Goal: Transaction & Acquisition: Purchase product/service

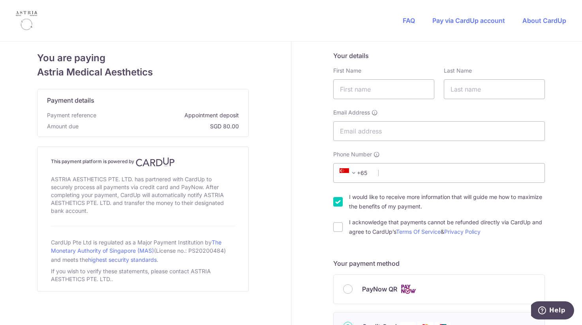
click at [335, 203] on input "I would like to receive more information that will guide me how to maximize the…" at bounding box center [337, 201] width 9 height 9
checkbox input "false"
click at [378, 88] on input "text" at bounding box center [383, 89] width 101 height 20
type input "[PERSON_NAME]"
type input "Grace"
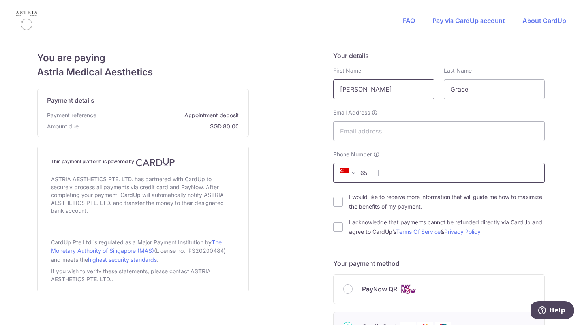
type input "82487024"
type input "140154"
type input "[STREET_ADDRESS][PERSON_NAME]"
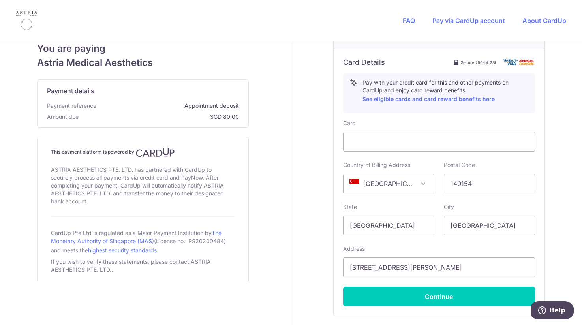
click at [565, 128] on div "Your details First Name [PERSON_NAME] Last Name [PERSON_NAME] Email Address Pho…" at bounding box center [439, 65] width 296 height 635
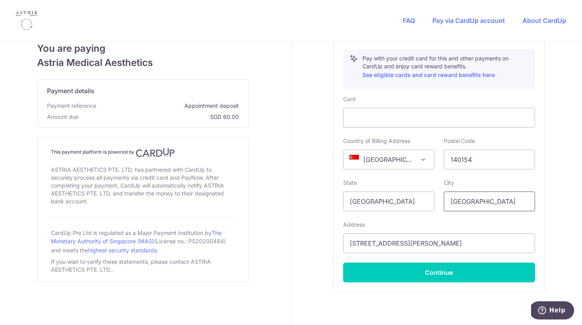
scroll to position [321, 0]
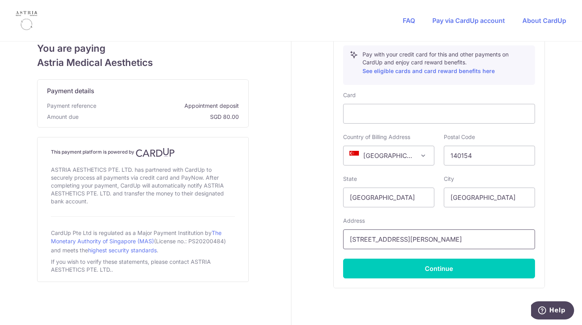
drag, startPoint x: 448, startPoint y: 245, endPoint x: 448, endPoint y: 223, distance: 22.1
click at [448, 223] on div "Address [STREET_ADDRESS][PERSON_NAME]" at bounding box center [439, 233] width 192 height 32
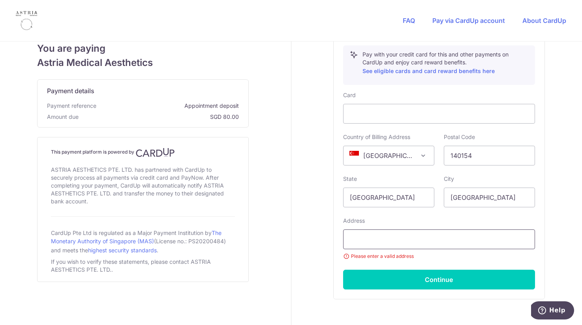
type input "A"
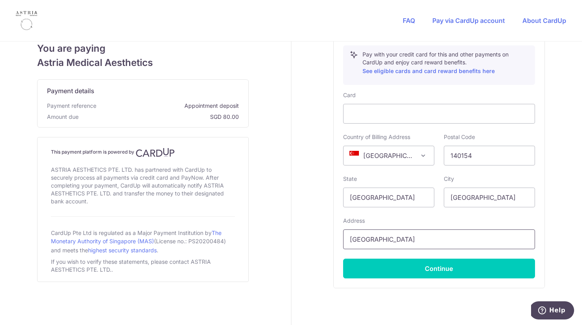
type input "[GEOGRAPHIC_DATA]"
click at [475, 280] on div "Card Details Secure 256-bit SSL Pay with your credit card for this and other pa…" at bounding box center [439, 154] width 211 height 268
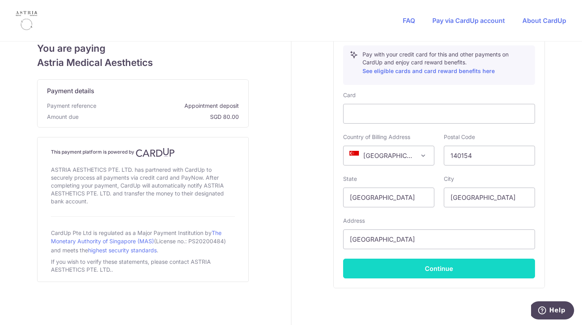
click at [477, 275] on button "Continue" at bounding box center [439, 269] width 192 height 20
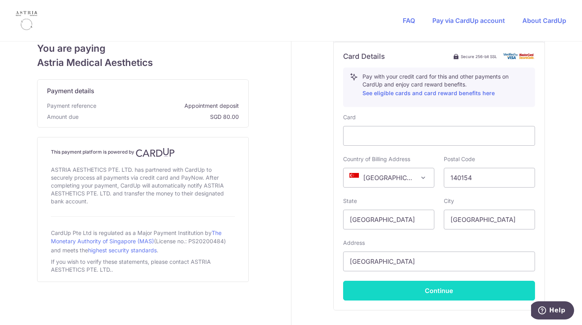
scroll to position [0, 0]
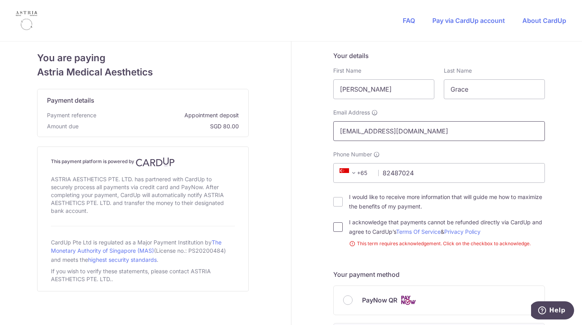
drag, startPoint x: 426, startPoint y: 182, endPoint x: 334, endPoint y: 229, distance: 102.6
click at [334, 229] on div "Your details First Name [PERSON_NAME] Last Name [PERSON_NAME] Email Address [EM…" at bounding box center [439, 149] width 212 height 197
type input "[EMAIL_ADDRESS][DOMAIN_NAME]"
click at [336, 228] on input "I acknowledge that payments cannot be refunded directly via CardUp and agree to…" at bounding box center [337, 226] width 9 height 9
checkbox input "true"
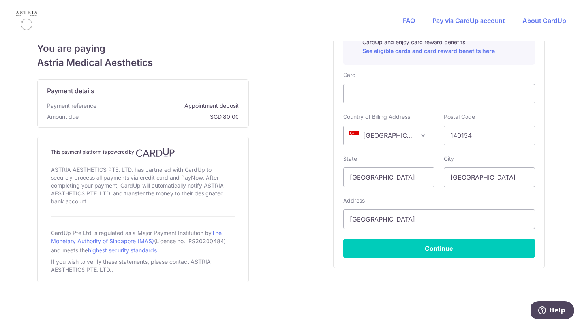
scroll to position [351, 0]
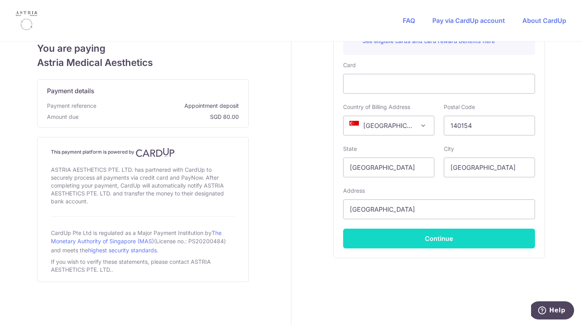
click at [387, 238] on button "Continue" at bounding box center [439, 239] width 192 height 20
type input "**** 4116"
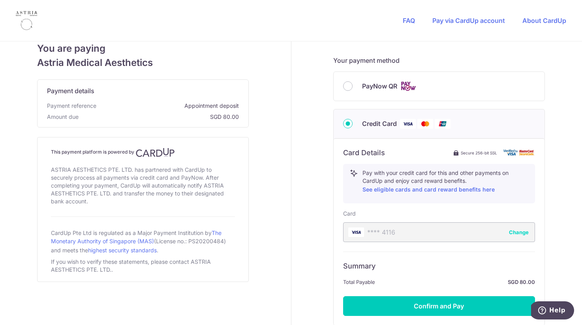
scroll to position [207, 0]
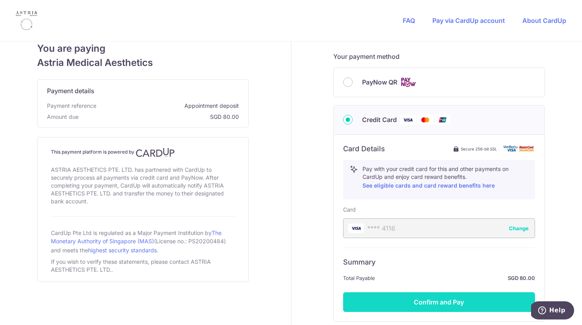
click at [408, 297] on button "Confirm and Pay" at bounding box center [439, 302] width 192 height 20
